Goal: Transaction & Acquisition: Obtain resource

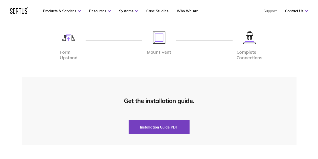
scroll to position [1107, 0]
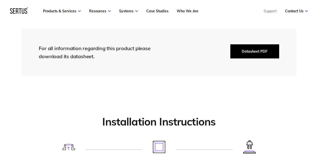
click at [253, 51] on button "Datasheet PDF" at bounding box center [254, 51] width 49 height 14
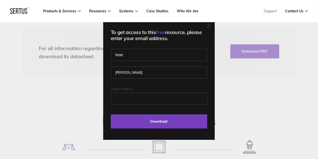
click at [209, 26] on icon at bounding box center [209, 26] width 4 height 4
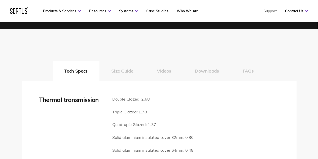
click at [126, 70] on button "Size Guide" at bounding box center [122, 71] width 46 height 20
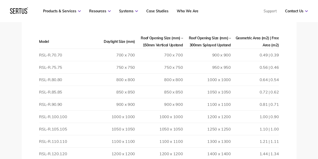
scroll to position [730, 0]
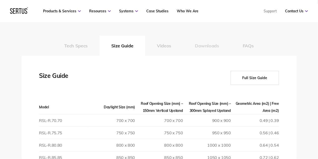
click at [202, 48] on button "Downloads" at bounding box center [207, 45] width 48 height 20
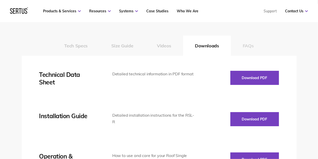
click at [246, 46] on button "FAQs" at bounding box center [248, 45] width 35 height 20
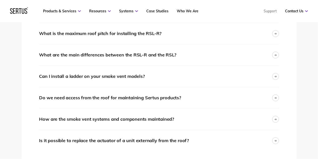
scroll to position [1107, 0]
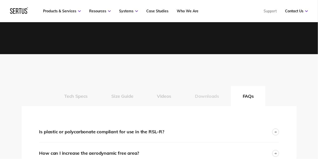
click at [208, 92] on button "Downloads" at bounding box center [207, 96] width 48 height 20
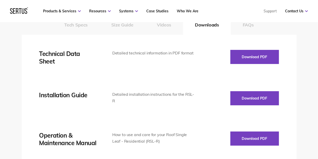
scroll to position [755, 0]
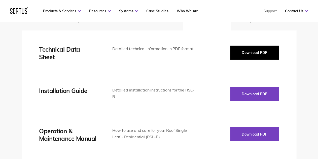
click at [250, 56] on button "Download PDF" at bounding box center [254, 53] width 49 height 14
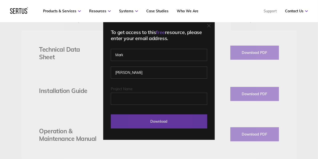
click at [167, 120] on input "Download" at bounding box center [159, 121] width 96 height 14
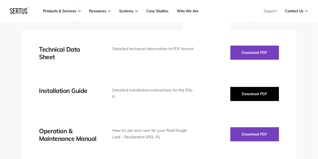
click at [256, 92] on button "Download PDF" at bounding box center [254, 94] width 49 height 14
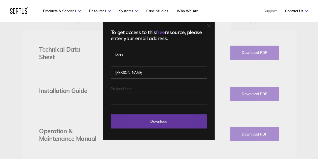
click at [166, 122] on input "Download" at bounding box center [159, 121] width 96 height 14
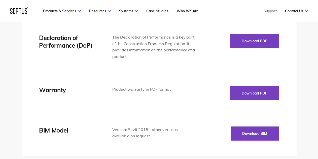
scroll to position [830, 0]
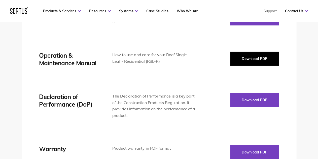
click at [237, 60] on button "Download PDF" at bounding box center [254, 59] width 49 height 14
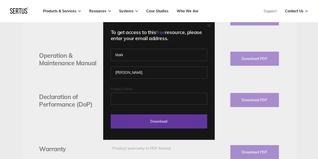
click at [164, 118] on input "Download" at bounding box center [159, 121] width 96 height 14
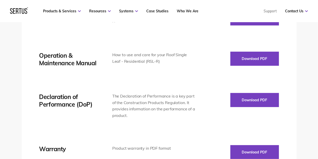
scroll to position [730, 0]
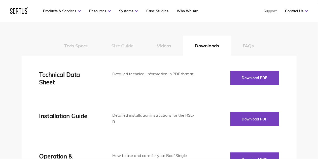
click at [126, 49] on button "Size Guide" at bounding box center [122, 45] width 46 height 20
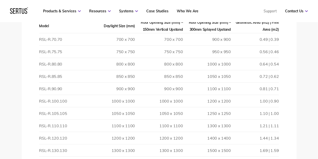
scroll to position [704, 0]
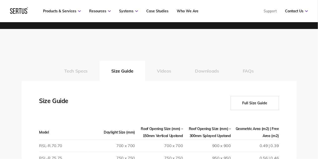
click at [254, 100] on button "Full Size Guide" at bounding box center [254, 103] width 48 height 14
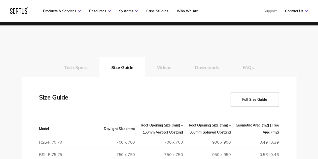
scroll to position [730, 0]
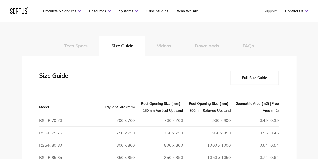
click at [252, 79] on button "Full Size Guide" at bounding box center [254, 78] width 48 height 14
click at [264, 76] on button "Full Size Guide" at bounding box center [254, 78] width 48 height 14
drag, startPoint x: 258, startPoint y: 77, endPoint x: 264, endPoint y: 76, distance: 6.1
click at [264, 76] on button "Full Size Guide" at bounding box center [254, 78] width 48 height 14
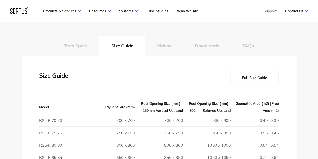
click at [264, 76] on button "Full Size Guide" at bounding box center [254, 78] width 48 height 14
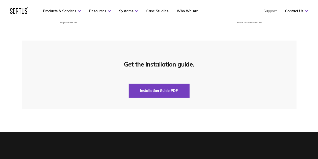
scroll to position [1686, 0]
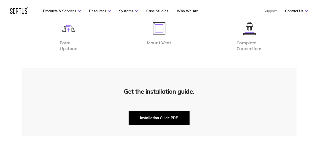
click at [159, 111] on button "Installation Guide PDF" at bounding box center [159, 118] width 61 height 14
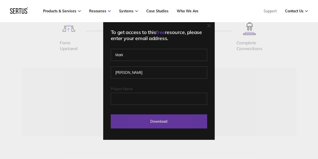
click at [185, 121] on input "Download" at bounding box center [159, 121] width 96 height 14
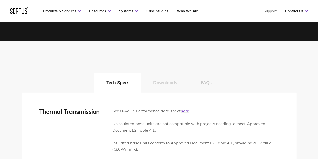
click at [161, 82] on button "Downloads" at bounding box center [165, 82] width 48 height 20
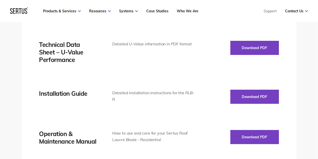
scroll to position [805, 0]
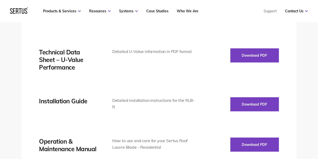
click at [263, 95] on div "Technical Data Sheet Detailed technical information in PDF format Download PDF …" at bounding box center [159, 146] width 240 height 278
click at [262, 100] on body "Menu Resources Systems Products Case Studies Who we are Contact us Support Book…" at bounding box center [159, 148] width 318 height 1907
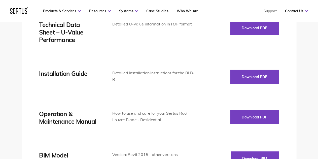
scroll to position [855, 0]
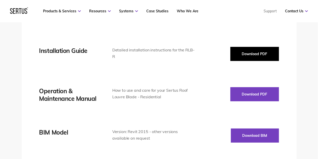
click at [257, 52] on button "Download PDF" at bounding box center [254, 54] width 49 height 14
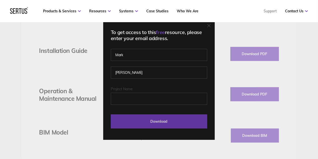
click at [168, 119] on input "Download" at bounding box center [159, 121] width 96 height 14
